Goal: Browse casually

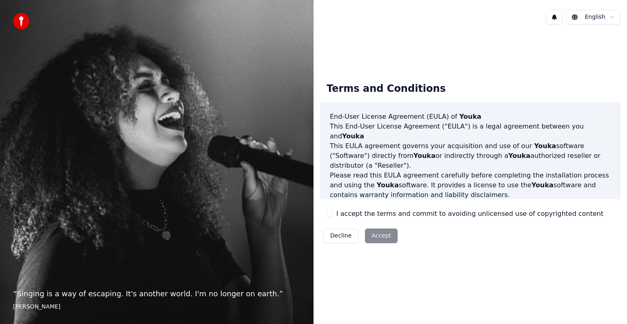
scroll to position [442, 0]
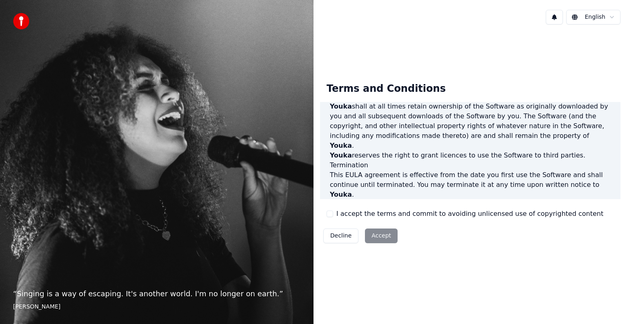
click at [382, 230] on div "Decline Accept" at bounding box center [360, 235] width 81 height 21
click at [379, 235] on div "Decline Accept" at bounding box center [360, 235] width 81 height 21
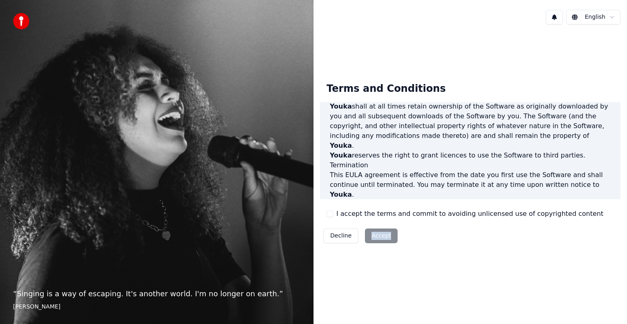
click at [601, 14] on html "“ Singing is a way of escaping. It's another world. I'm no longer on earth. ” […" at bounding box center [313, 162] width 627 height 324
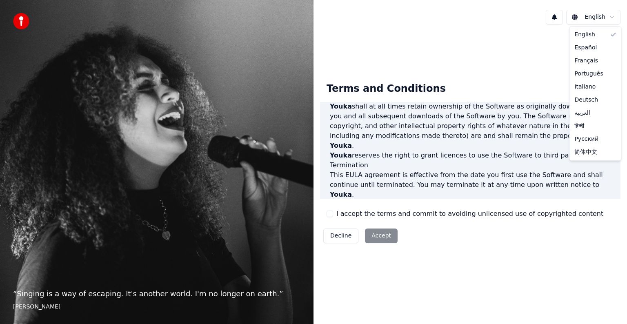
click at [608, 16] on html "“ Singing is a way of escaping. It's another world. I'm no longer on earth. ” […" at bounding box center [313, 162] width 627 height 324
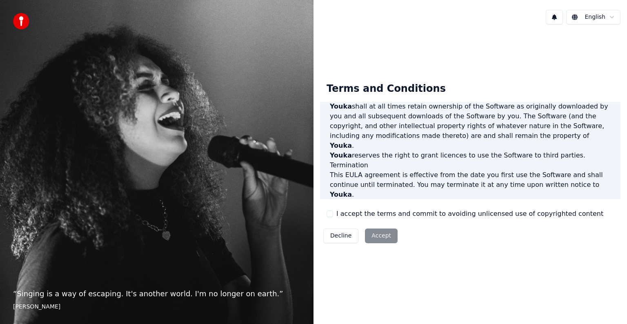
click at [608, 16] on html "“ Singing is a way of escaping. It's another world. I'm no longer on earth. ” […" at bounding box center [313, 162] width 627 height 324
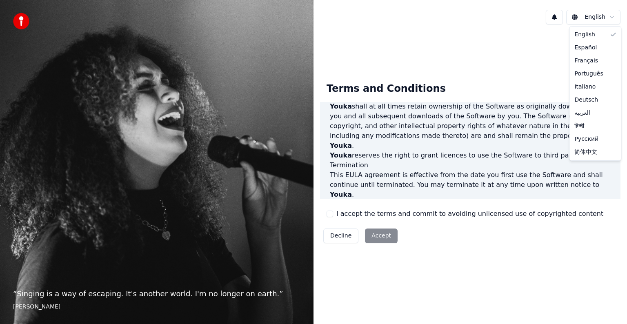
click at [607, 17] on html "“ Singing is a way of escaping. It's another world. I'm no longer on earth. ” […" at bounding box center [313, 162] width 627 height 324
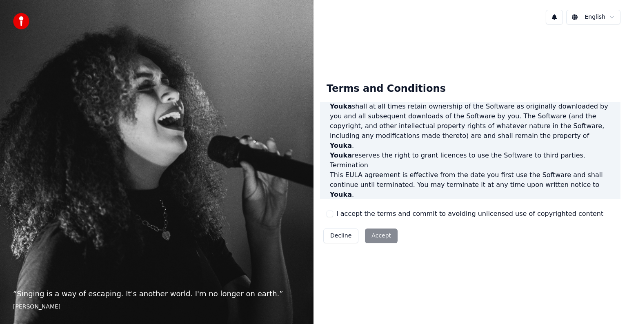
click at [380, 234] on div "Decline Accept" at bounding box center [360, 235] width 81 height 21
drag, startPoint x: 380, startPoint y: 234, endPoint x: 430, endPoint y: 232, distance: 49.5
click at [382, 234] on div "Decline Accept" at bounding box center [360, 235] width 81 height 21
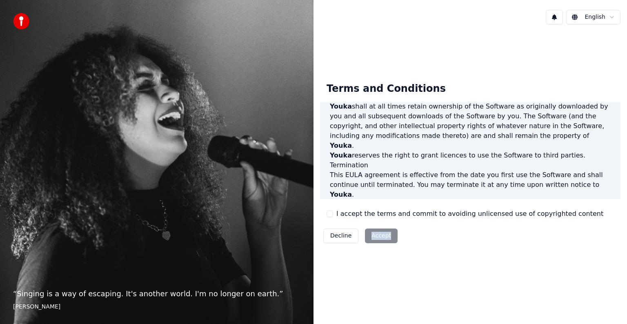
click at [376, 234] on div "Decline Accept" at bounding box center [360, 235] width 81 height 21
click at [345, 235] on button "Decline" at bounding box center [341, 236] width 35 height 15
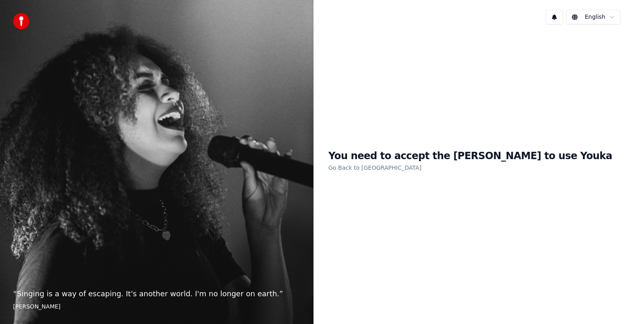
click at [15, 23] on img at bounding box center [21, 21] width 16 height 16
